Goal: Task Accomplishment & Management: Use online tool/utility

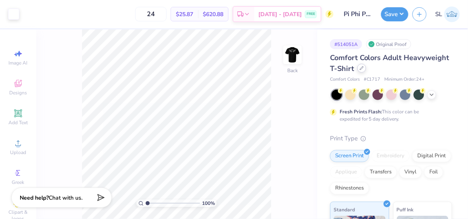
click at [364, 69] on icon at bounding box center [362, 68] width 4 height 4
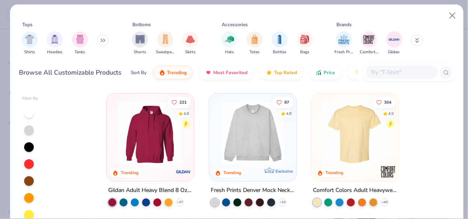
click at [388, 73] on input "text" at bounding box center [401, 72] width 62 height 9
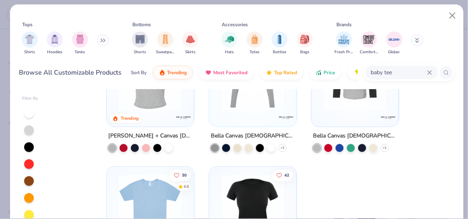
scroll to position [73, 0]
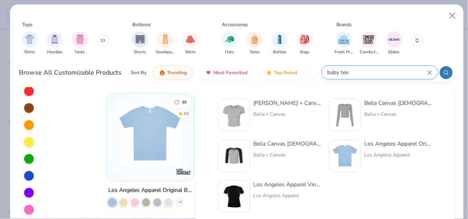
click at [86, 163] on div "4.8 Trending [PERSON_NAME] + Canvas [DEMOGRAPHIC_DATA]' Micro Ribbed Baby Tee 7…" at bounding box center [252, 117] width 405 height 203
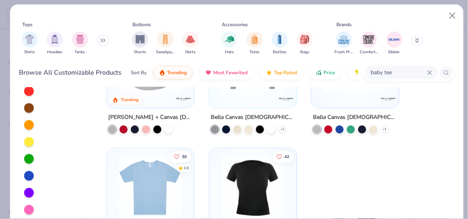
click at [152, 198] on img at bounding box center [150, 186] width 71 height 63
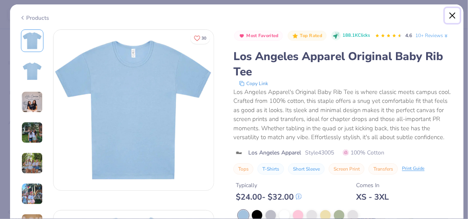
click at [448, 16] on button "Close" at bounding box center [452, 15] width 15 height 15
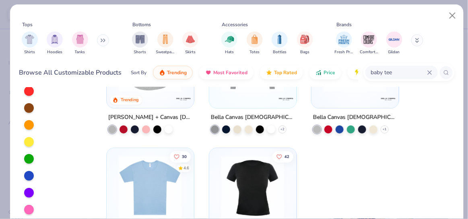
scroll to position [54, 0]
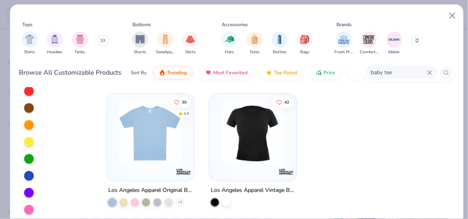
click at [246, 147] on img at bounding box center [252, 132] width 71 height 63
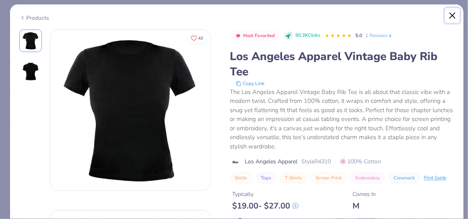
click at [452, 19] on button "Close" at bounding box center [452, 15] width 15 height 15
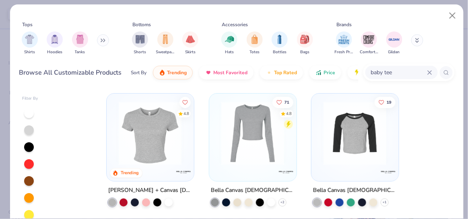
click at [400, 72] on input "baby tee" at bounding box center [398, 72] width 57 height 9
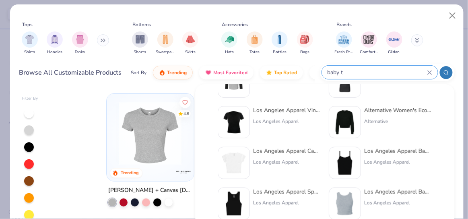
scroll to position [137, 0]
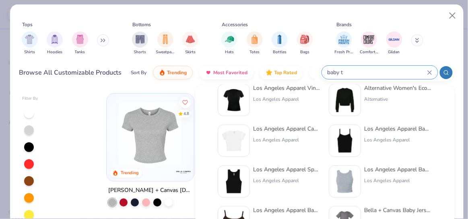
type input "baby t"
click at [272, 140] on div "Los Angeles Apparel" at bounding box center [288, 139] width 68 height 7
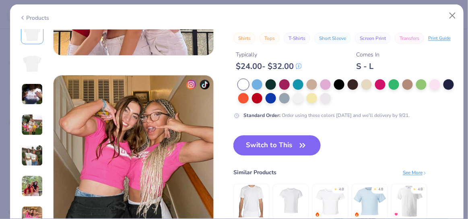
scroll to position [1030, 0]
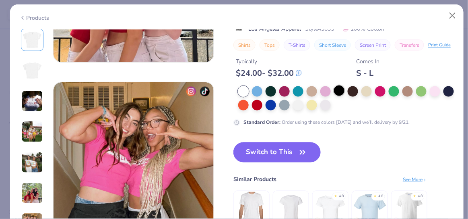
click at [339, 90] on div at bounding box center [339, 90] width 10 height 10
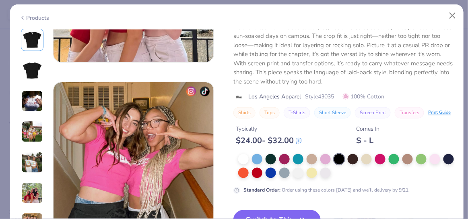
scroll to position [1135, 0]
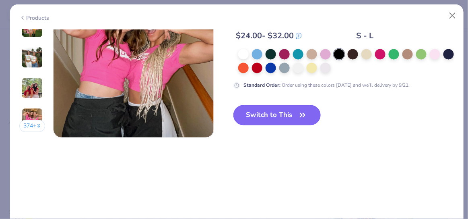
click at [275, 120] on button "Switch to This" at bounding box center [276, 115] width 87 height 20
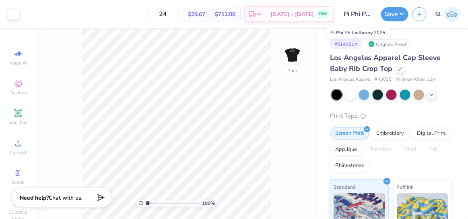
click at [363, 16] on input "Pi Phi Philanthropy 2025" at bounding box center [357, 14] width 39 height 16
click at [392, 14] on button "Save" at bounding box center [394, 13] width 27 height 14
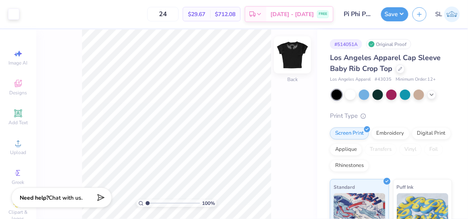
click at [293, 54] on img at bounding box center [293, 55] width 32 height 32
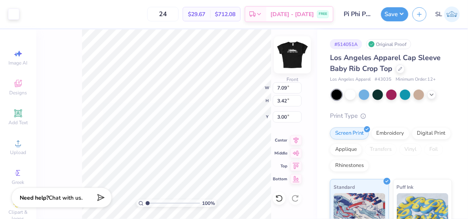
type input "3.00"
click at [300, 54] on img at bounding box center [293, 55] width 32 height 32
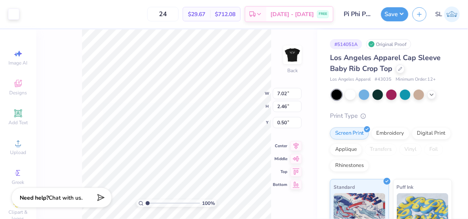
type input "1.77"
type input "3.00"
click at [278, 127] on div "100 % Back" at bounding box center [176, 123] width 281 height 189
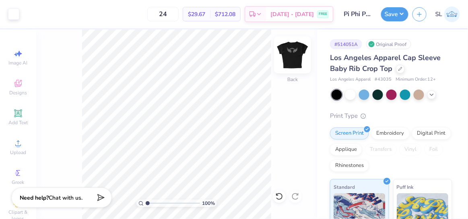
click at [296, 50] on img at bounding box center [293, 55] width 32 height 32
click at [301, 56] on img at bounding box center [293, 55] width 32 height 32
click at [295, 57] on img at bounding box center [293, 55] width 32 height 32
click at [288, 52] on img at bounding box center [293, 55] width 32 height 32
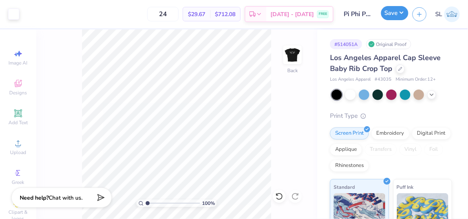
click at [394, 16] on button "Save" at bounding box center [394, 13] width 27 height 14
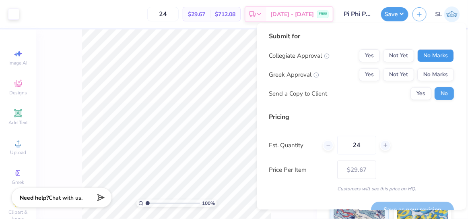
click at [426, 57] on button "No Marks" at bounding box center [436, 55] width 37 height 13
click at [372, 74] on button "Yes" at bounding box center [369, 74] width 21 height 13
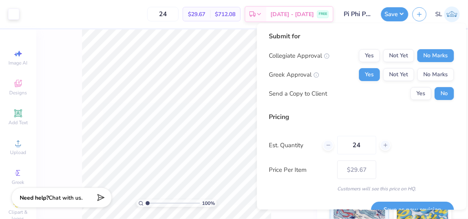
scroll to position [16, 0]
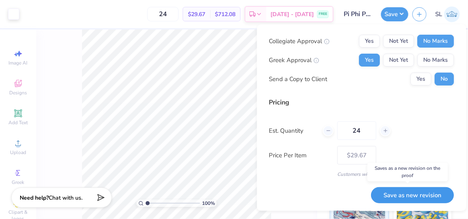
click at [400, 191] on button "Save as new revision" at bounding box center [413, 194] width 83 height 17
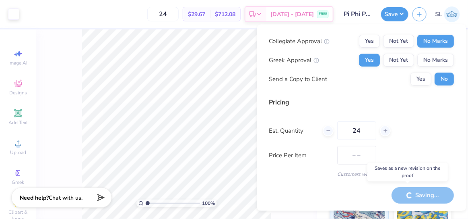
type input "$29.67"
